Goal: Check status: Check status

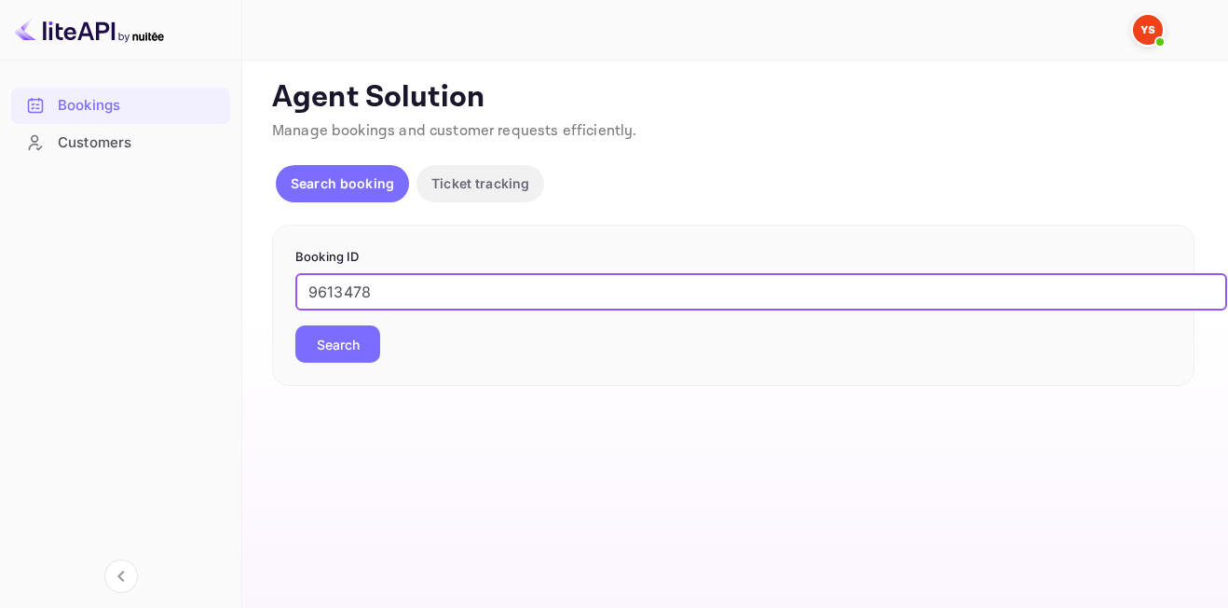
type input "9613478"
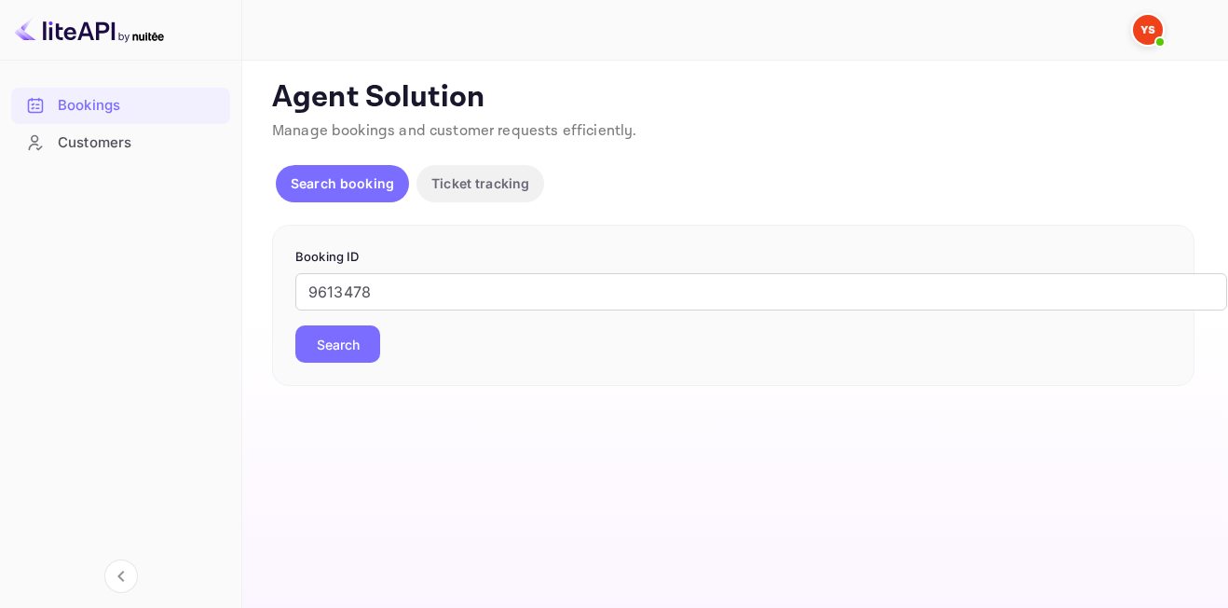
click at [371, 343] on button "Search" at bounding box center [337, 343] width 85 height 37
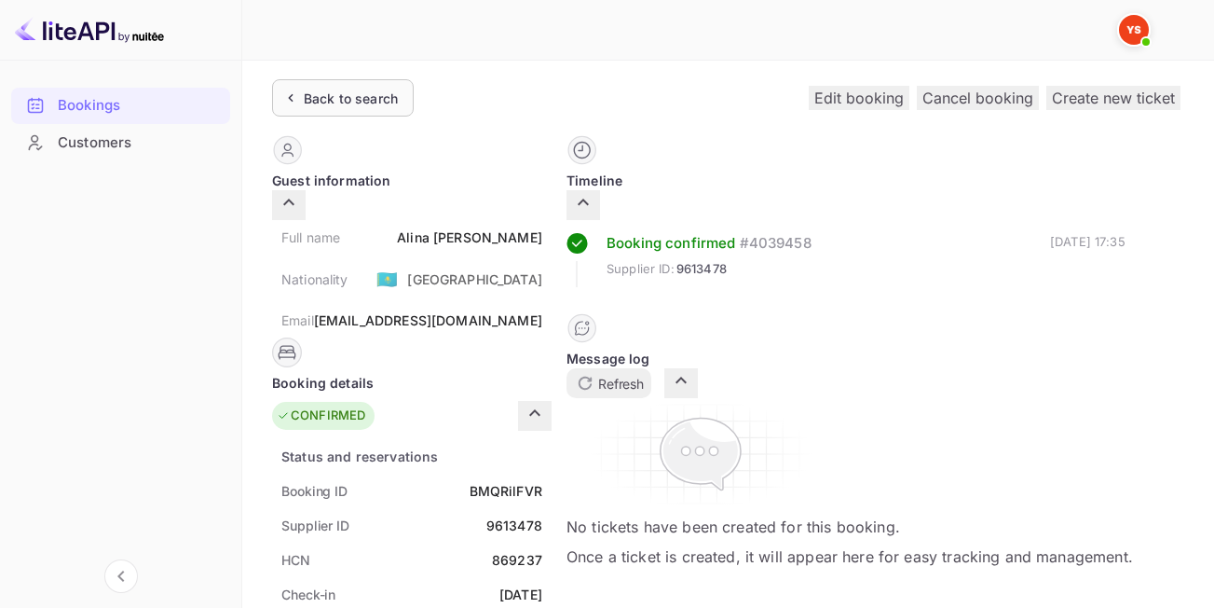
click at [358, 105] on div "Back to search" at bounding box center [351, 99] width 94 height 20
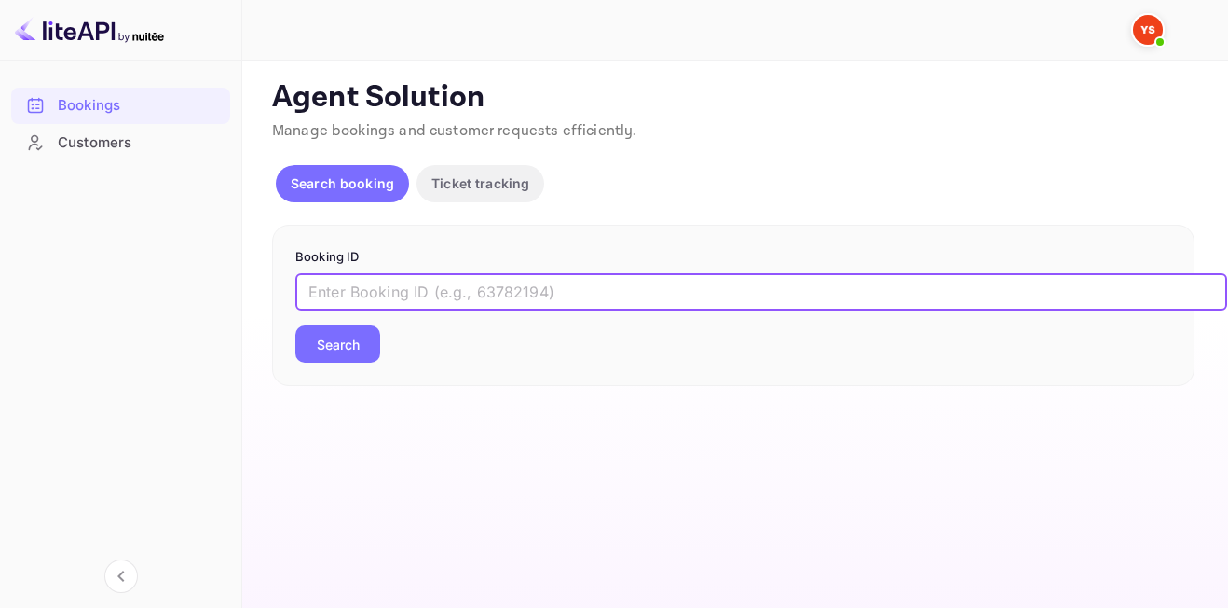
click at [445, 293] on input "text" at bounding box center [761, 291] width 932 height 37
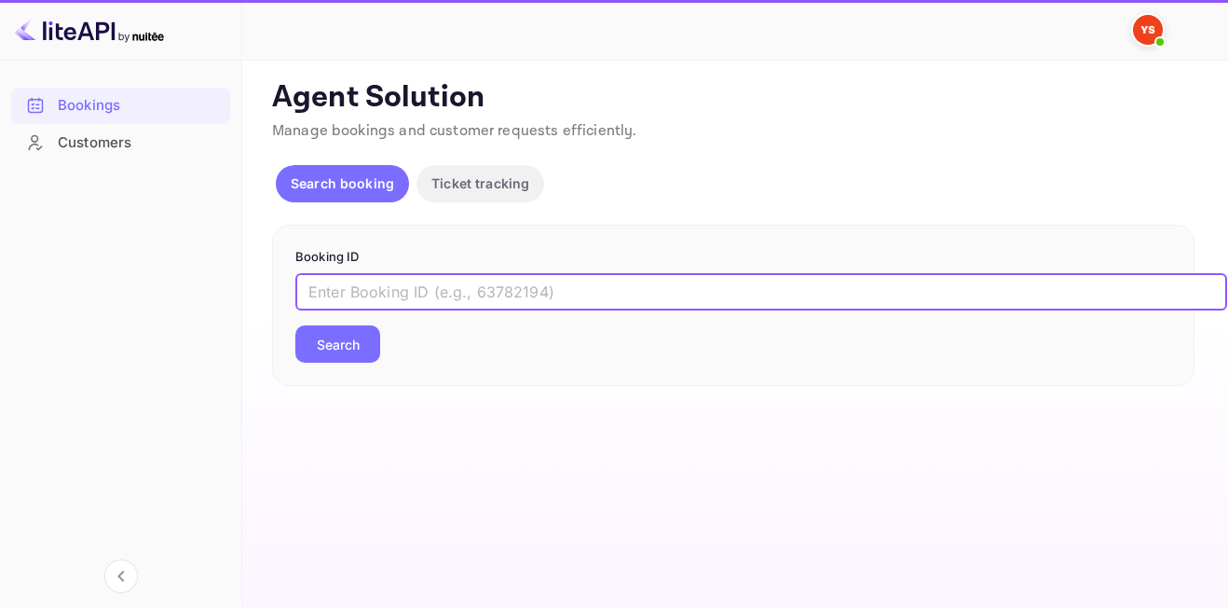
paste input "9849289"
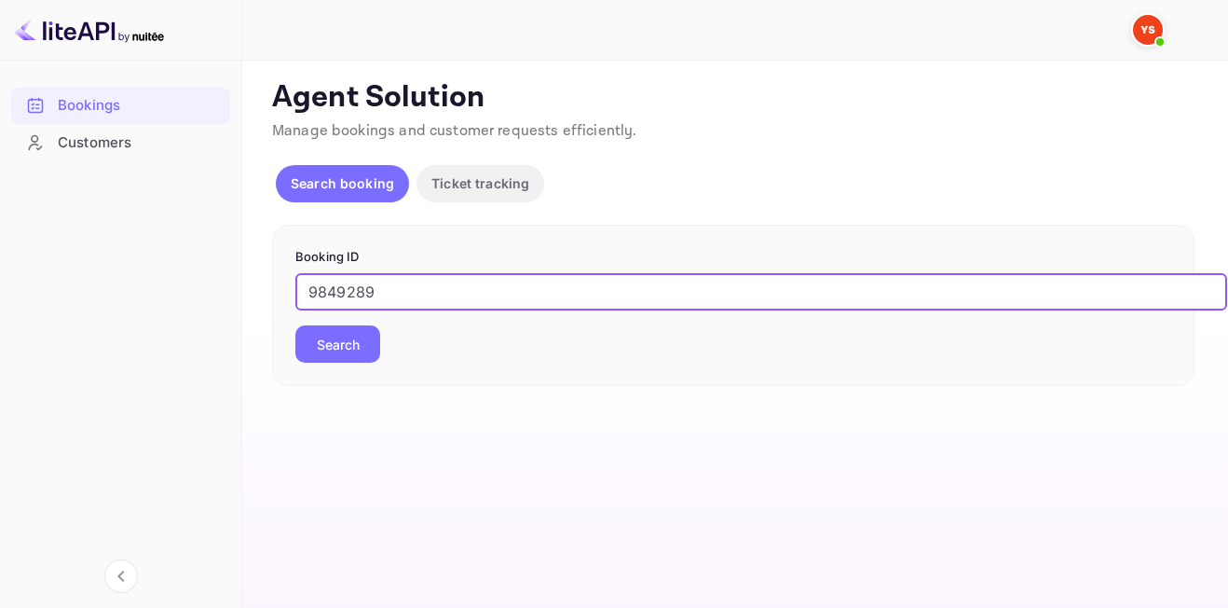
type input "9849289"
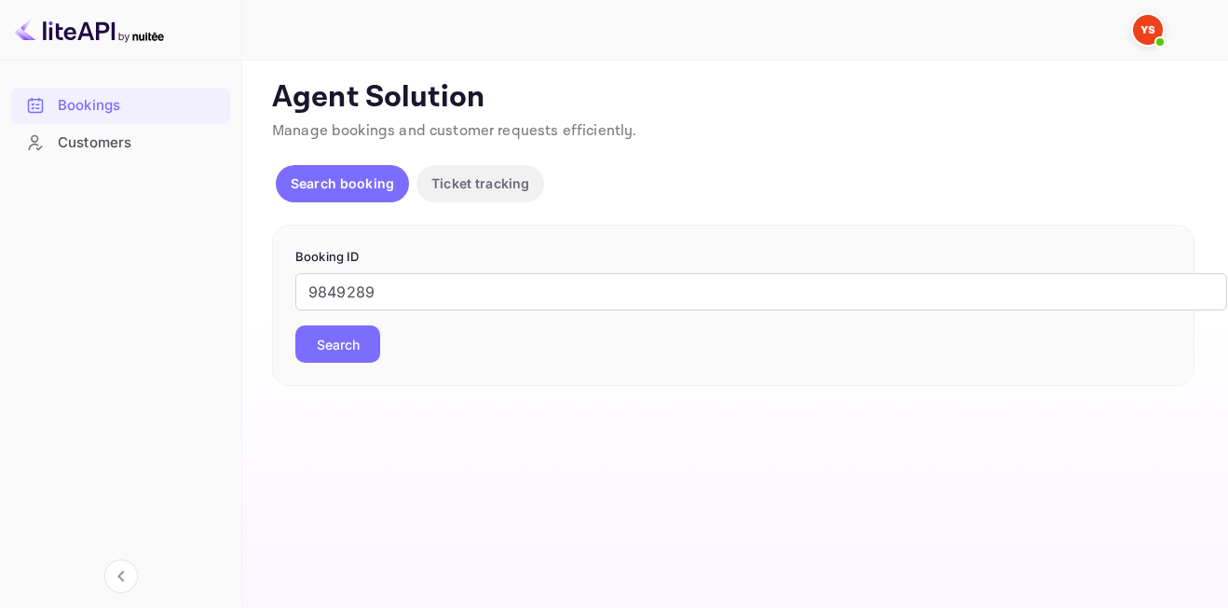
click at [344, 335] on button "Search" at bounding box center [337, 343] width 85 height 37
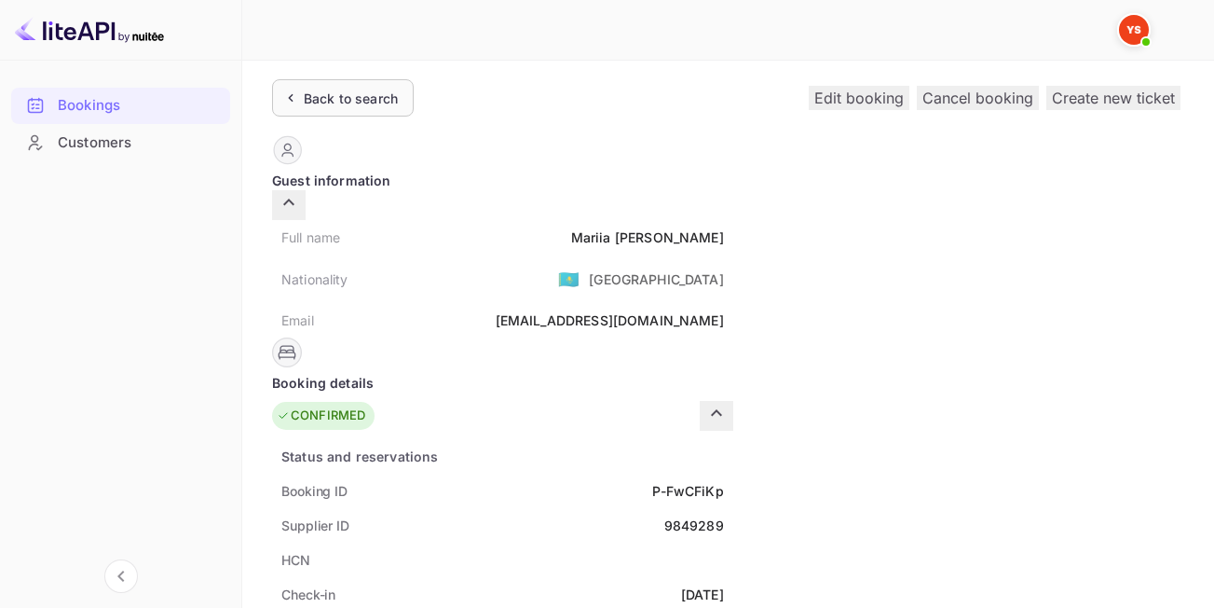
click at [338, 109] on div "Back to search" at bounding box center [343, 97] width 142 height 37
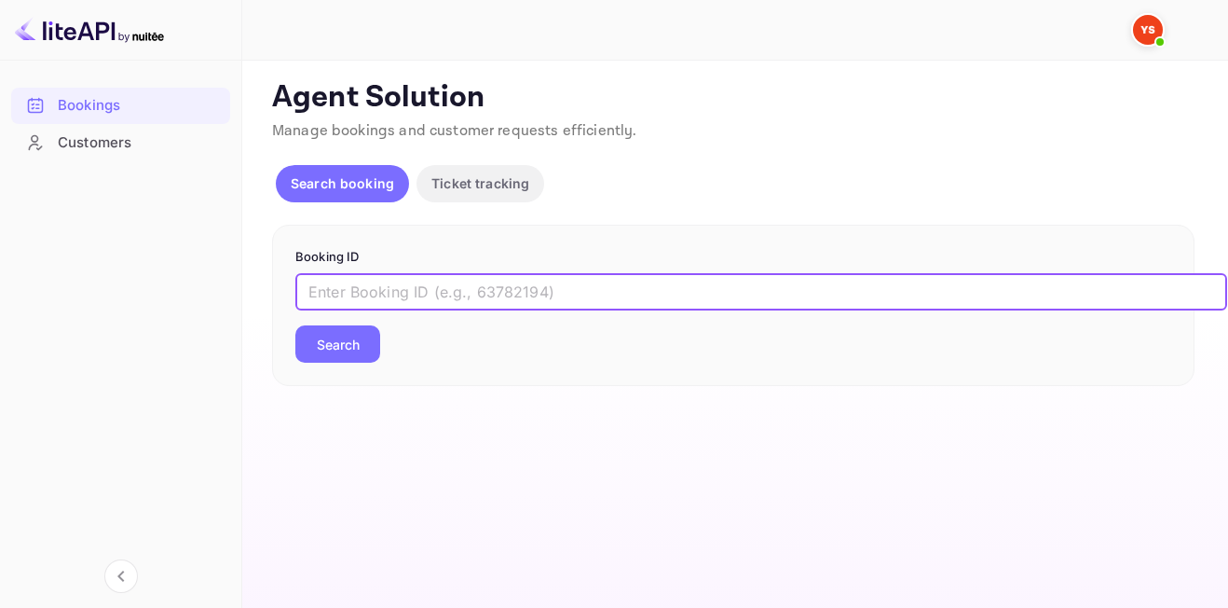
click at [385, 292] on input "text" at bounding box center [761, 291] width 932 height 37
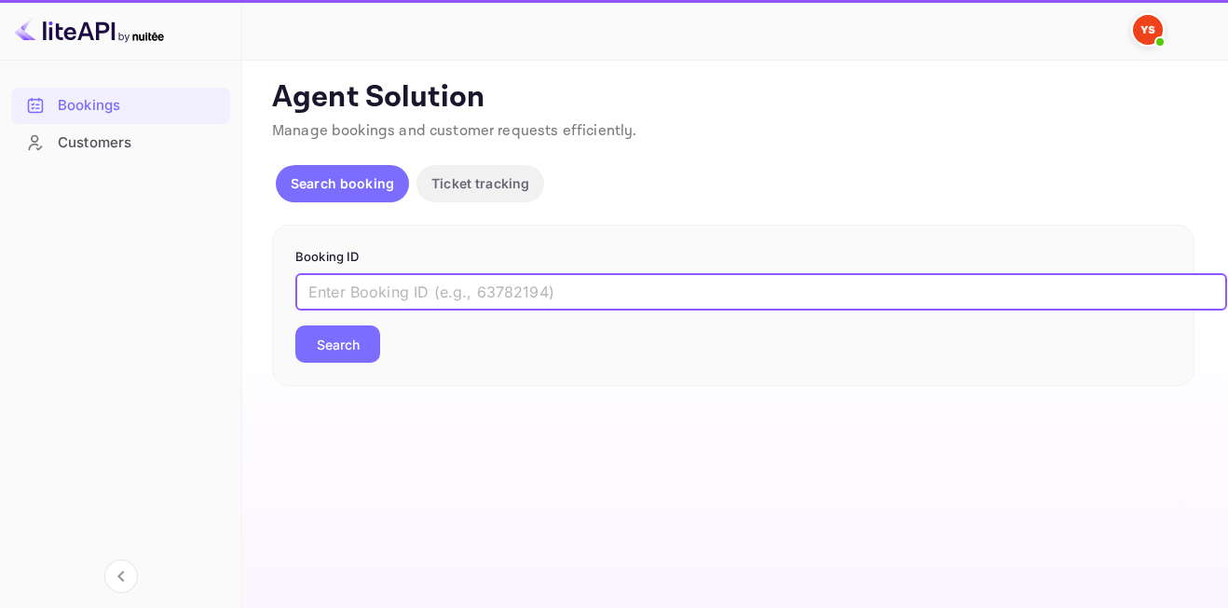
paste input "9393105"
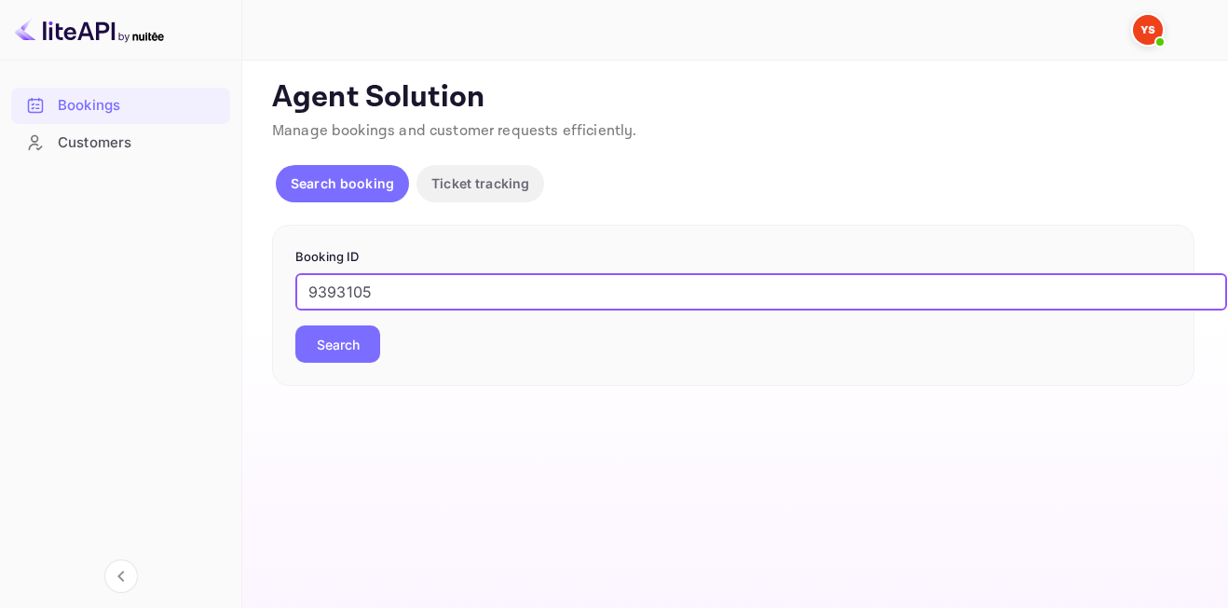
type input "9393105"
click at [359, 333] on button "Search" at bounding box center [337, 343] width 85 height 37
